Goal: Find specific page/section: Find specific page/section

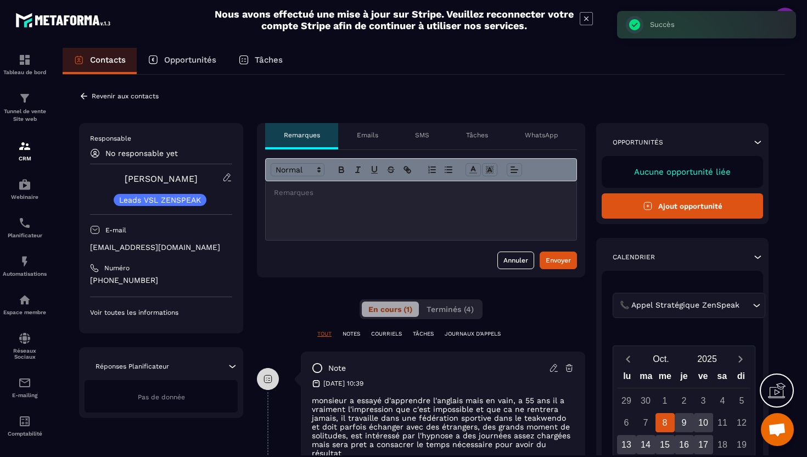
click at [86, 94] on icon at bounding box center [84, 96] width 10 height 10
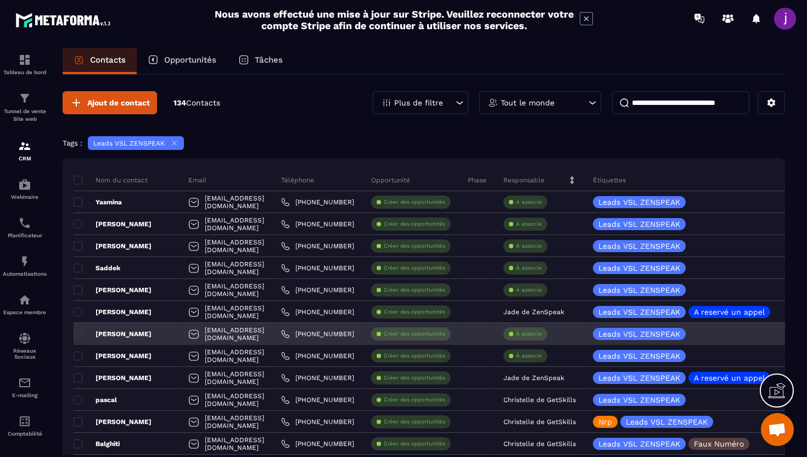
scroll to position [37, 0]
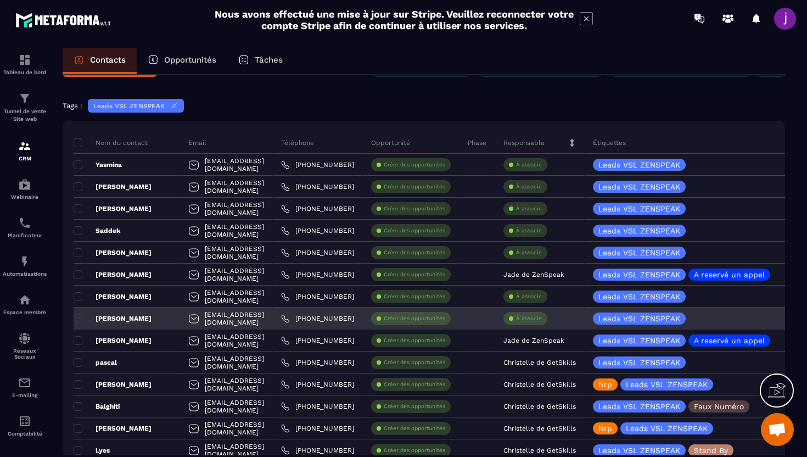
click at [542, 320] on p "À associe" at bounding box center [529, 319] width 26 height 8
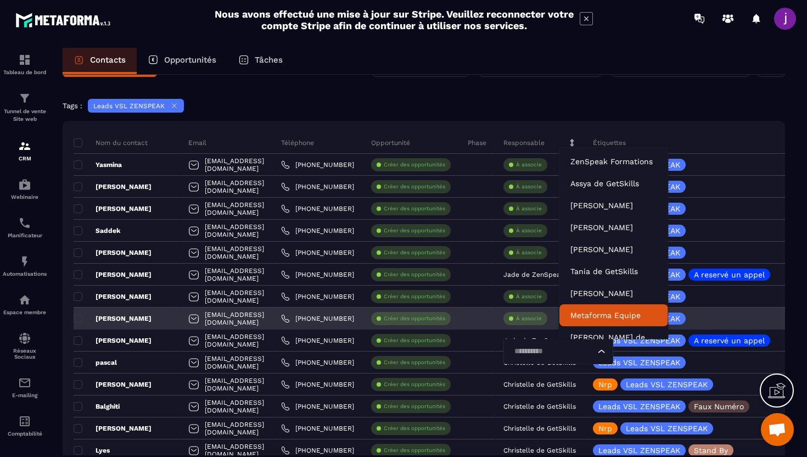
scroll to position [8, 0]
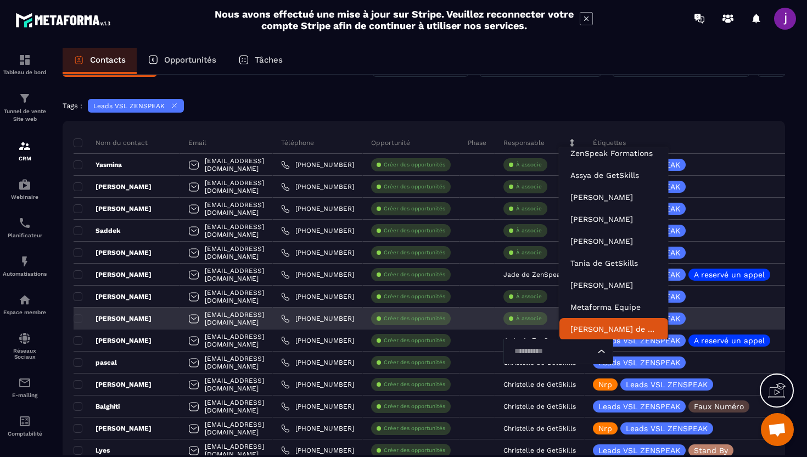
click at [581, 350] on input "Search for option" at bounding box center [553, 351] width 85 height 12
type input "****"
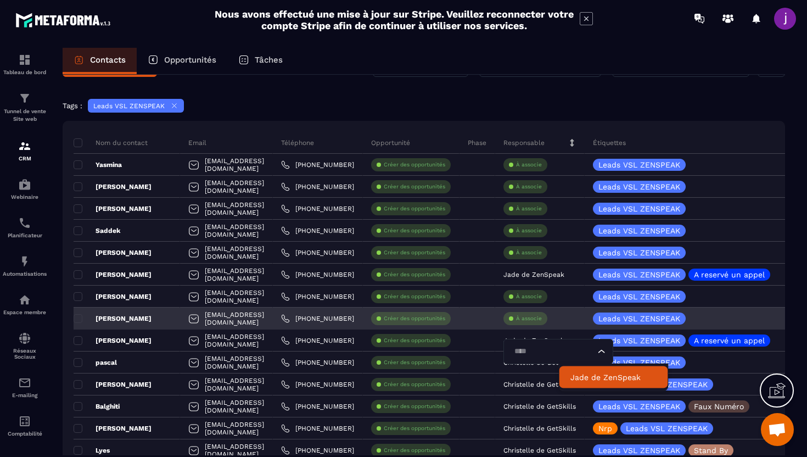
scroll to position [0, 0]
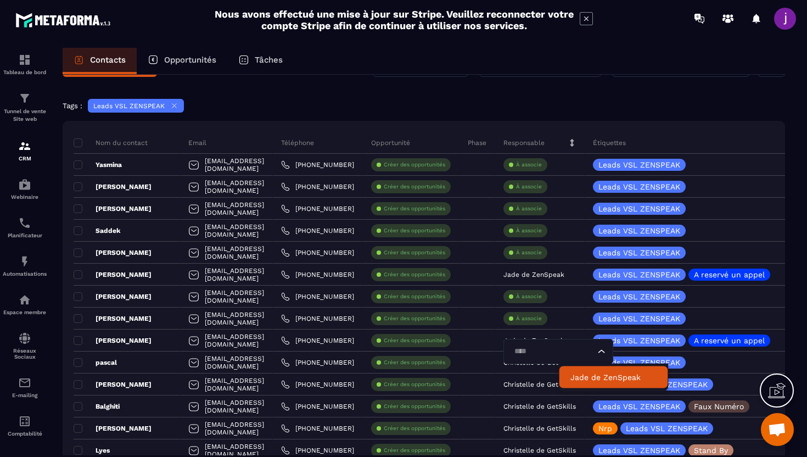
click at [588, 370] on li "Jade de ZenSpeak" at bounding box center [614, 377] width 109 height 22
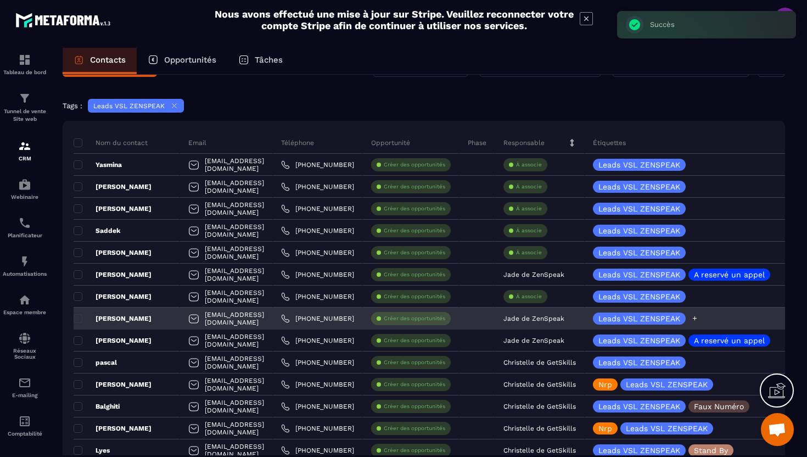
click at [697, 318] on icon at bounding box center [695, 318] width 4 height 4
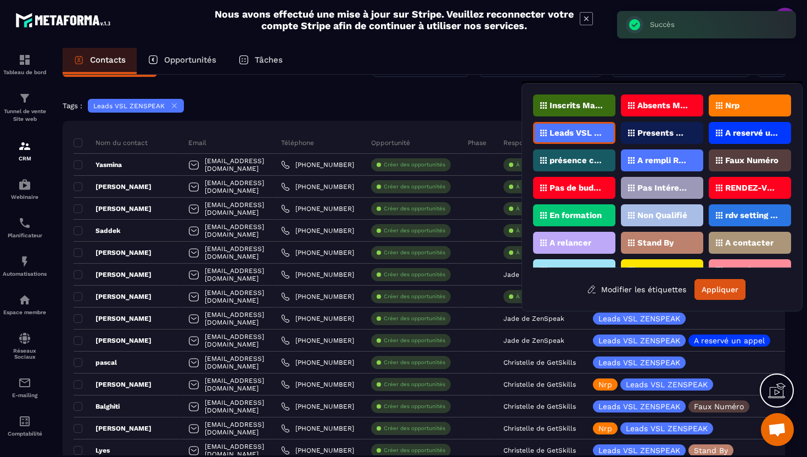
click at [748, 130] on p "A reservé un appel" at bounding box center [751, 133] width 53 height 8
click at [713, 289] on button "Appliquer" at bounding box center [720, 289] width 51 height 21
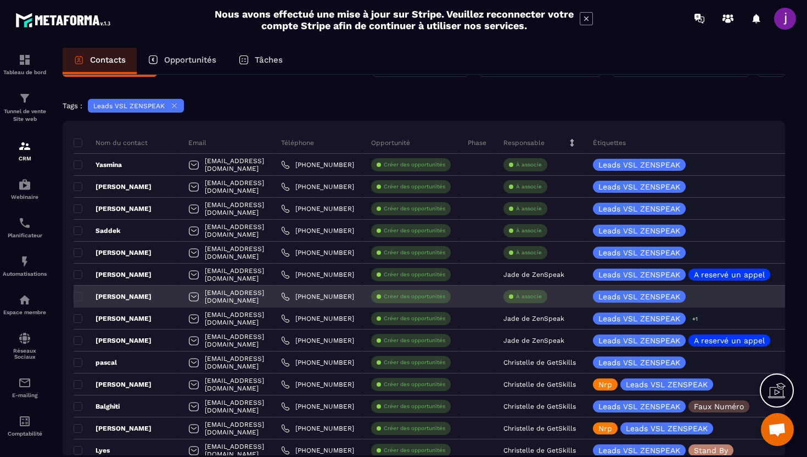
click at [180, 298] on div "[EMAIL_ADDRESS][DOMAIN_NAME]" at bounding box center [226, 297] width 93 height 22
click at [146, 298] on div "[PERSON_NAME]" at bounding box center [127, 297] width 107 height 22
